Goal: Task Accomplishment & Management: Use online tool/utility

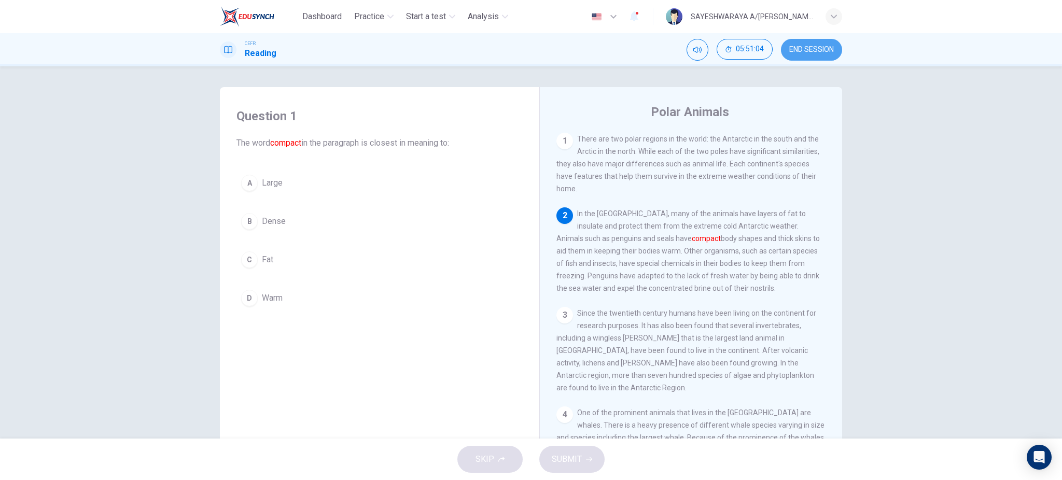
click at [793, 48] on span "END SESSION" at bounding box center [812, 50] width 45 height 8
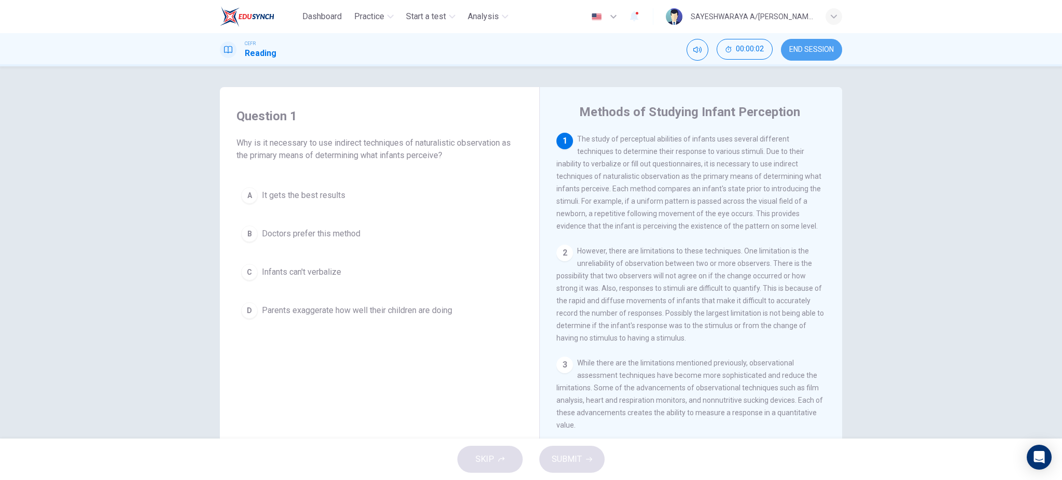
click at [800, 52] on span "END SESSION" at bounding box center [812, 50] width 45 height 8
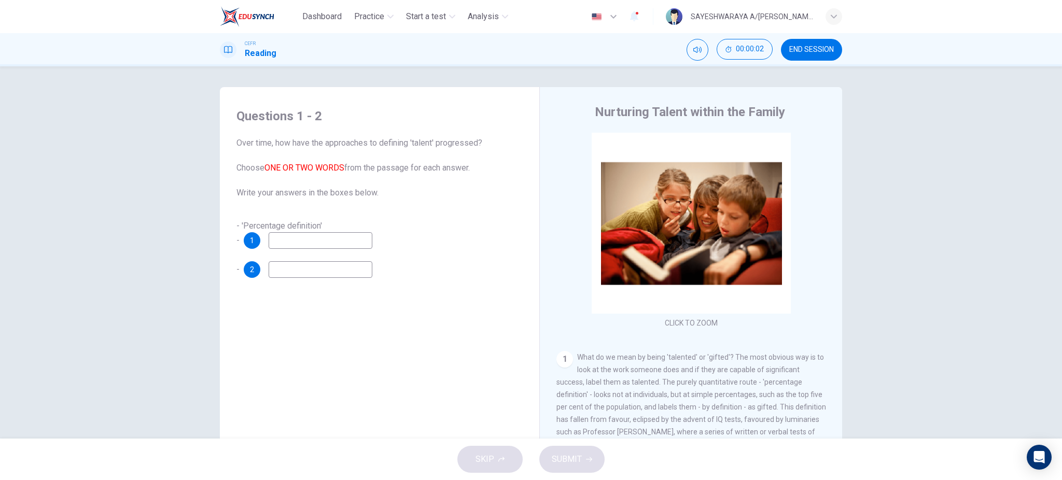
click at [335, 247] on input at bounding box center [321, 240] width 104 height 17
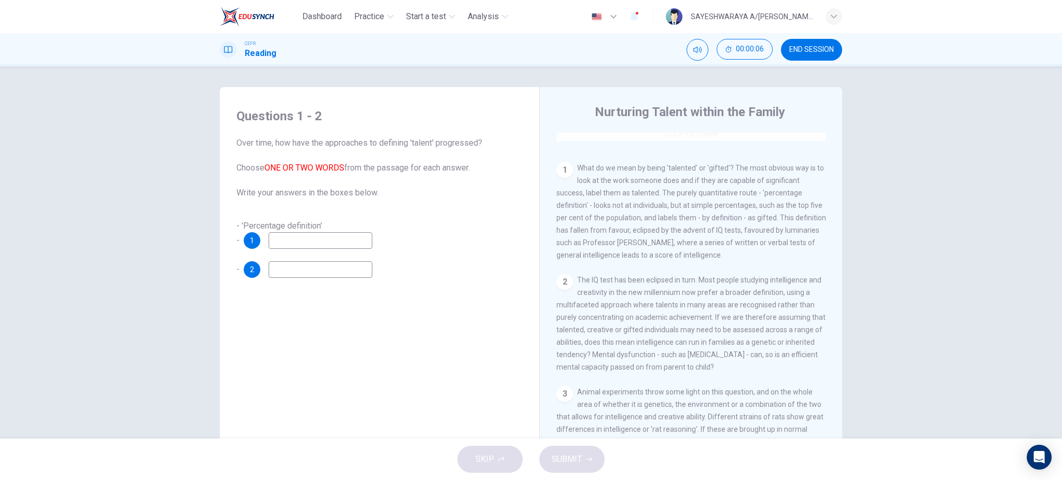
scroll to position [194, 0]
click at [329, 238] on input at bounding box center [321, 240] width 104 height 17
type input "vxfd"
click at [324, 267] on input at bounding box center [321, 269] width 104 height 17
type input "ff"
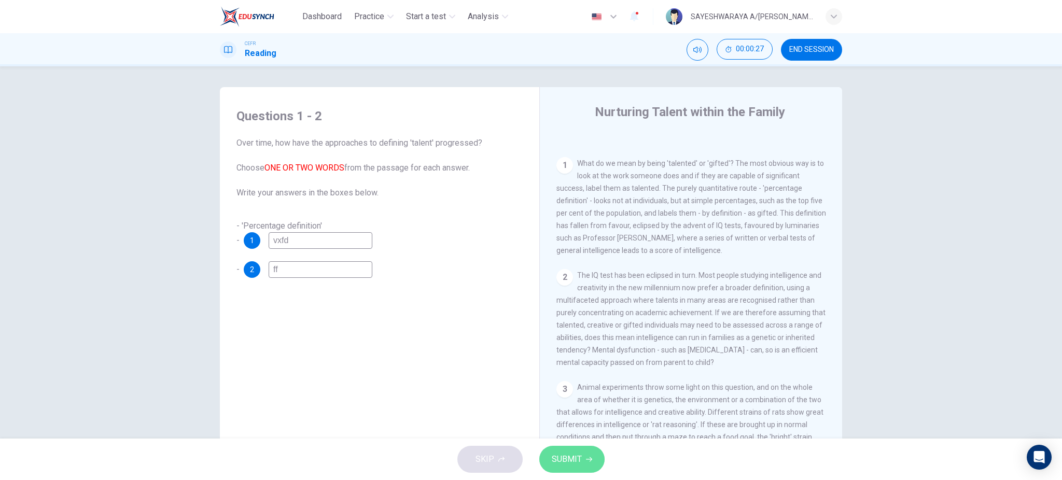
click at [600, 461] on button "SUBMIT" at bounding box center [572, 459] width 65 height 27
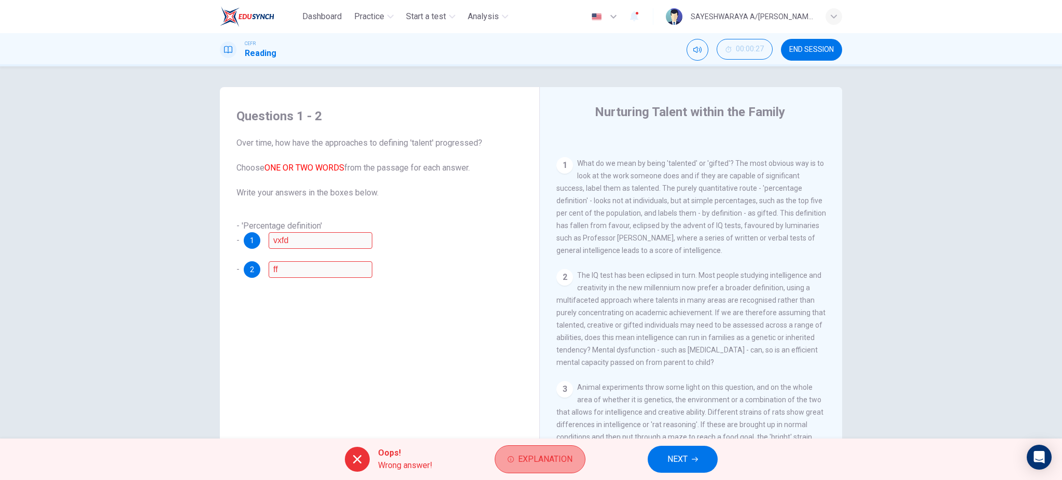
click at [551, 460] on span "Explanation" at bounding box center [545, 459] width 54 height 15
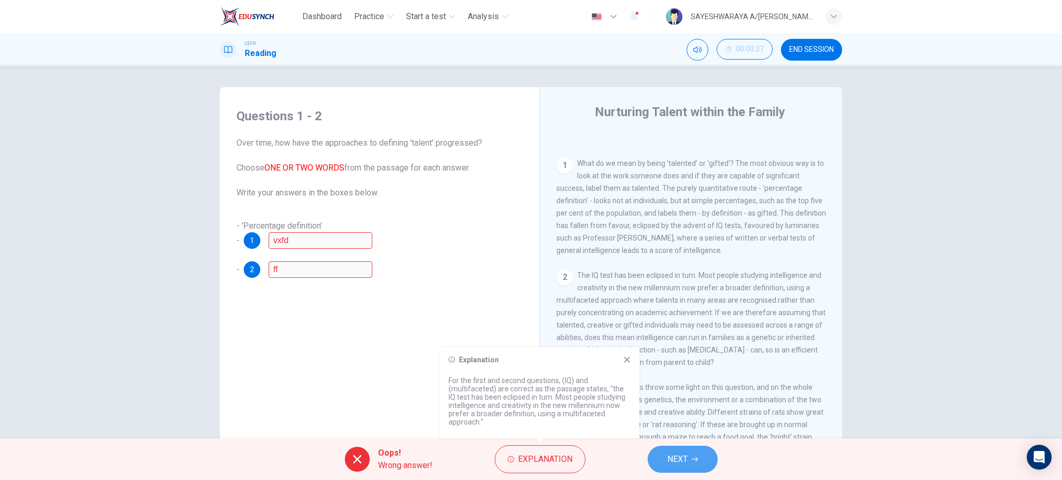
click at [682, 453] on span "NEXT" at bounding box center [678, 459] width 20 height 15
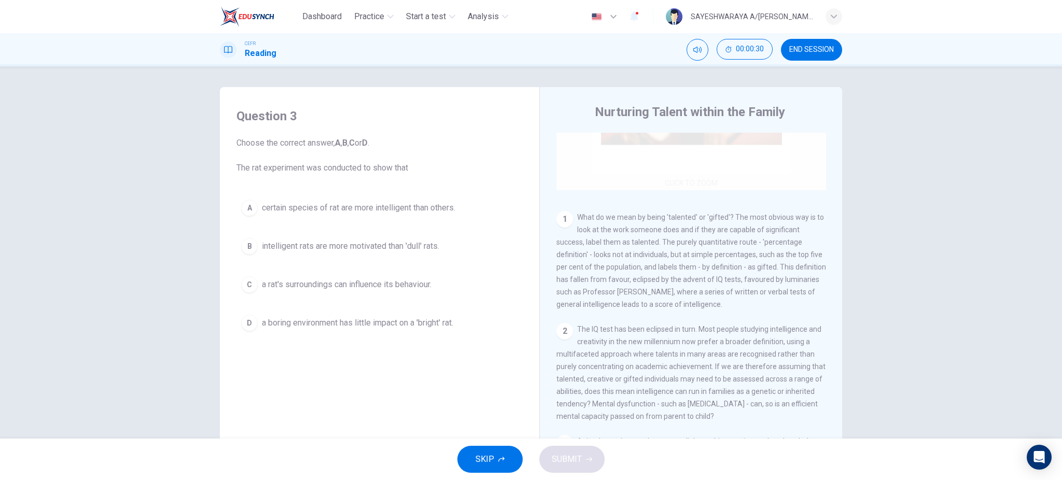
scroll to position [139, 0]
